Goal: Find specific page/section: Find specific page/section

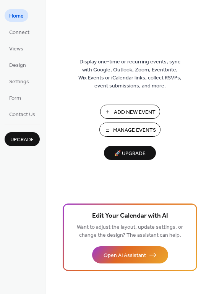
click at [130, 38] on img at bounding box center [130, 34] width 0 height 19
click at [130, 36] on img at bounding box center [130, 34] width 0 height 19
click at [22, 18] on span "Home" at bounding box center [16, 16] width 14 height 8
click at [132, 37] on img at bounding box center [130, 34] width 18 height 19
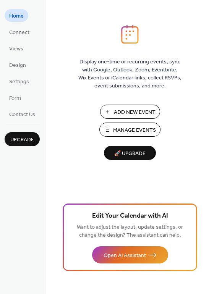
click at [18, 18] on span "Home" at bounding box center [16, 16] width 14 height 8
click at [129, 34] on img at bounding box center [130, 34] width 18 height 19
click at [22, 48] on span "Views" at bounding box center [16, 49] width 14 height 8
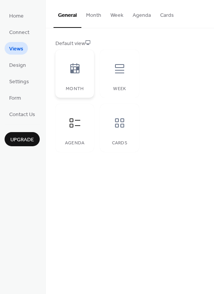
click at [76, 68] on icon at bounding box center [74, 68] width 9 height 10
click at [74, 69] on icon at bounding box center [75, 69] width 12 height 12
click at [92, 16] on button "Month" at bounding box center [93, 13] width 24 height 27
